Goal: Transaction & Acquisition: Purchase product/service

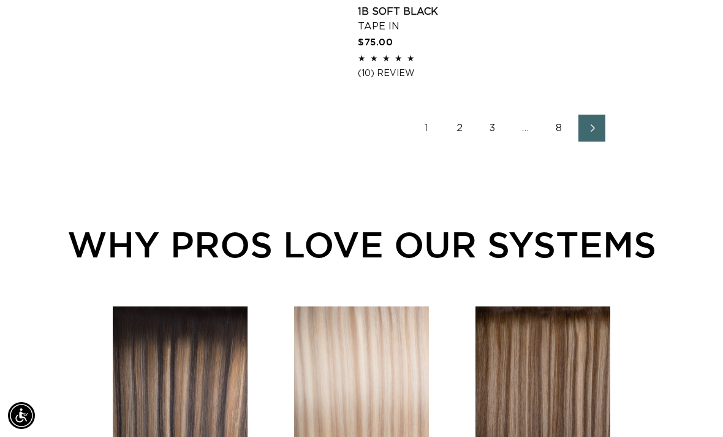
click at [489, 115] on link "3" at bounding box center [492, 128] width 27 height 27
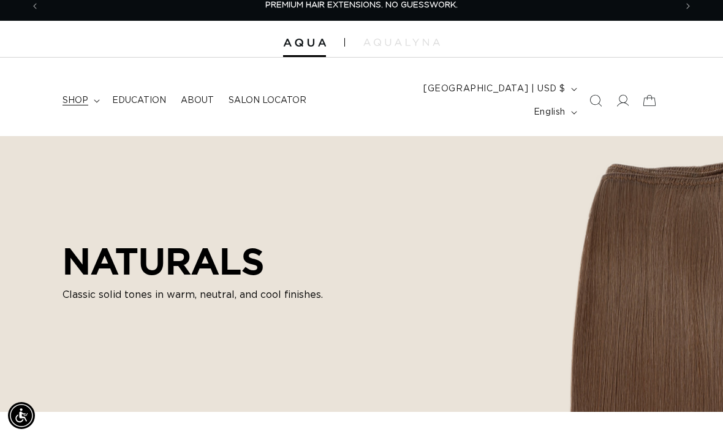
click at [97, 99] on icon at bounding box center [97, 101] width 6 height 4
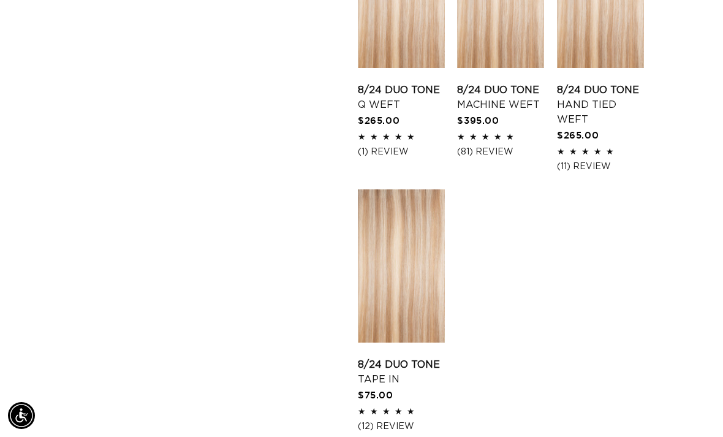
scroll to position [0, 1272]
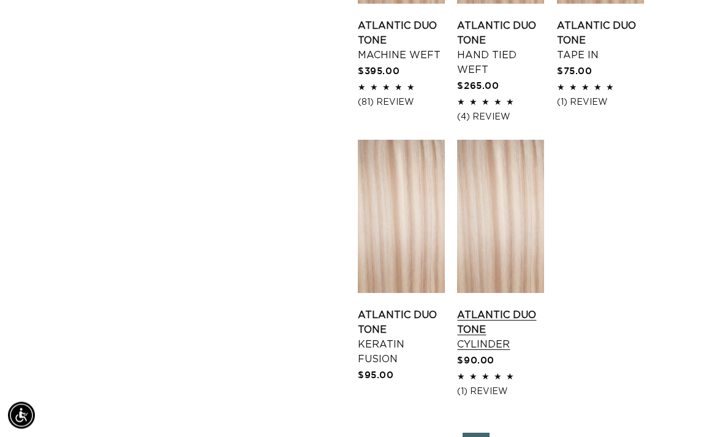
scroll to position [1431, 0]
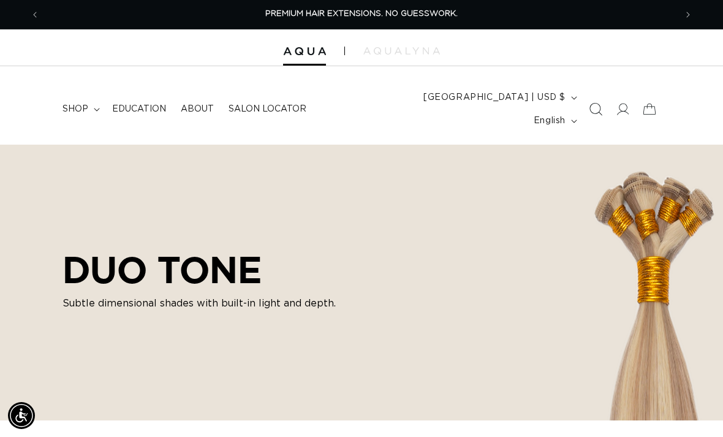
click at [599, 104] on icon "Search" at bounding box center [595, 109] width 13 height 13
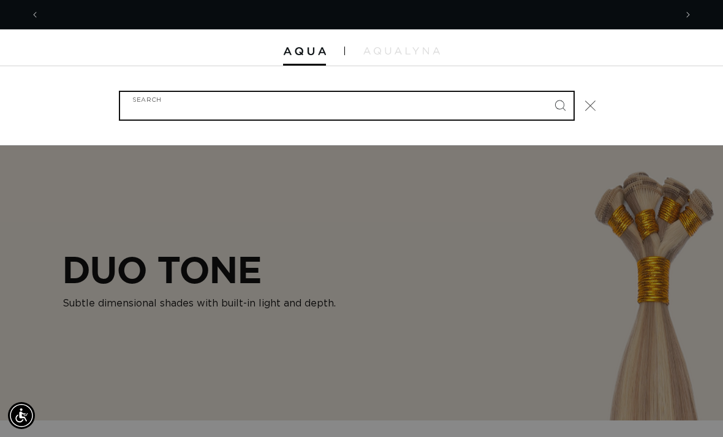
scroll to position [0, 636]
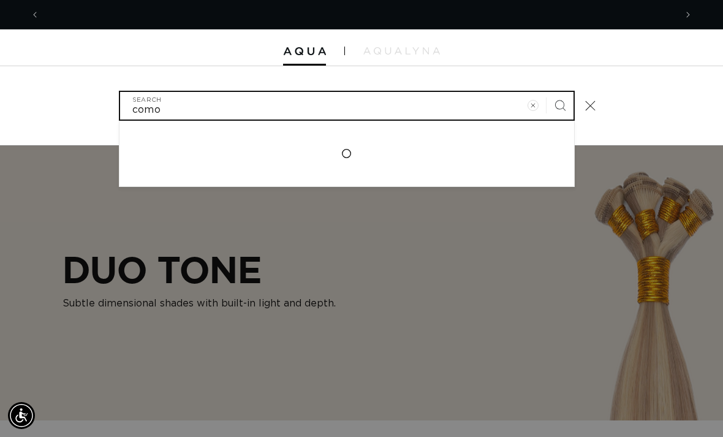
type input "como"
click at [559, 95] on button "Search" at bounding box center [559, 105] width 27 height 27
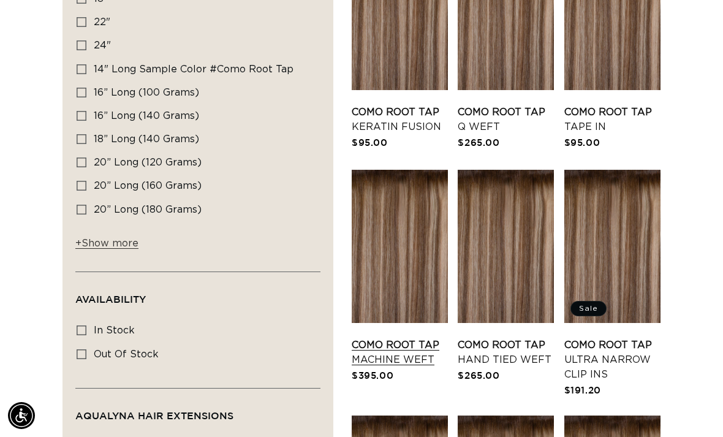
scroll to position [0, 1272]
click at [380, 337] on link "Como Root Tap Machine Weft" at bounding box center [400, 351] width 96 height 29
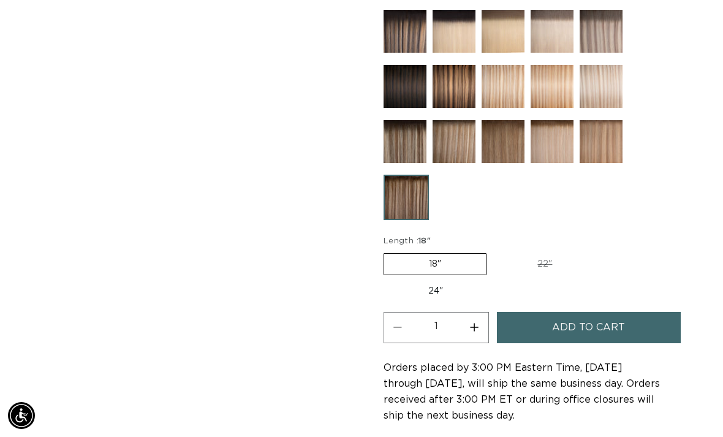
scroll to position [0, 1272]
click at [435, 253] on label "18" Variant sold out or unavailable" at bounding box center [434, 264] width 103 height 22
click at [387, 251] on input "18" Variant sold out or unavailable" at bounding box center [386, 251] width 1 height 1
click at [431, 281] on label "24" Variant sold out or unavailable" at bounding box center [435, 291] width 104 height 21
click at [603, 251] on input "24" Variant sold out or unavailable" at bounding box center [603, 251] width 1 height 1
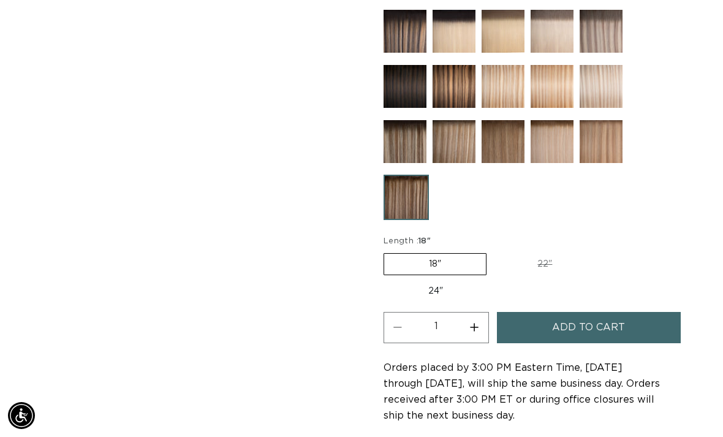
radio input "true"
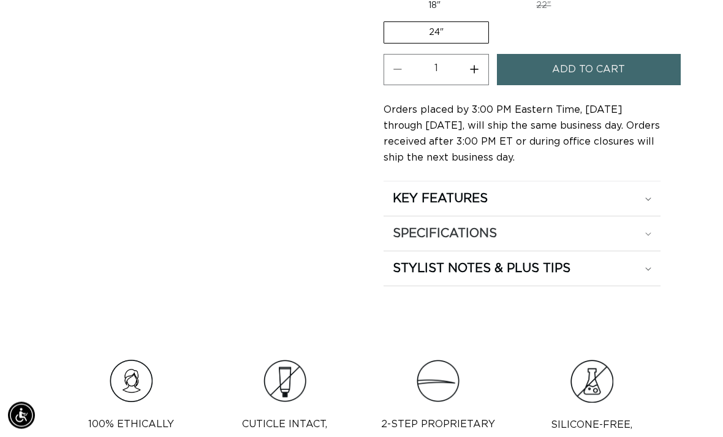
click at [628, 226] on div "SPECIFICATIONS" at bounding box center [522, 234] width 258 height 16
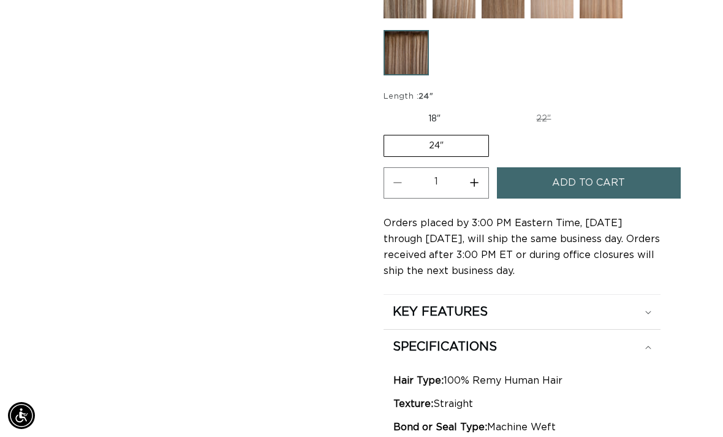
scroll to position [823, 0]
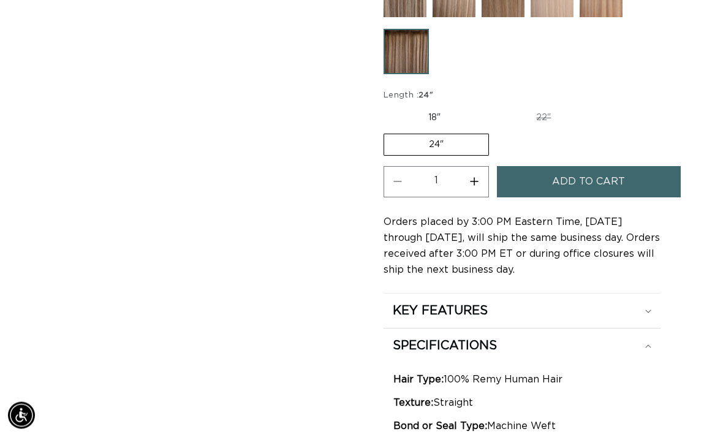
click at [547, 167] on button "Add to cart" at bounding box center [589, 182] width 184 height 31
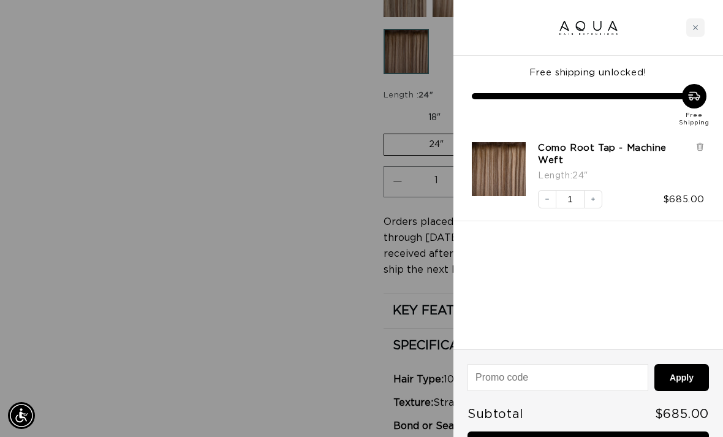
scroll to position [0, 1272]
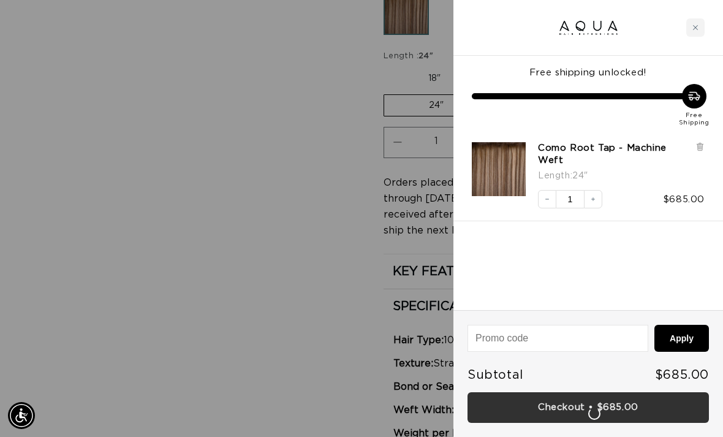
scroll to position [0, 0]
